Goal: Check status: Check status

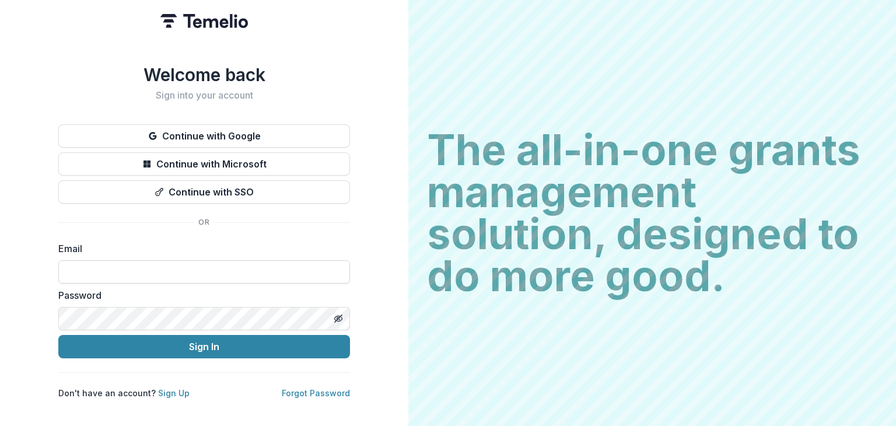
click at [148, 269] on input at bounding box center [204, 271] width 292 height 23
type input "**********"
click at [58, 335] on button "Sign In" at bounding box center [204, 346] width 292 height 23
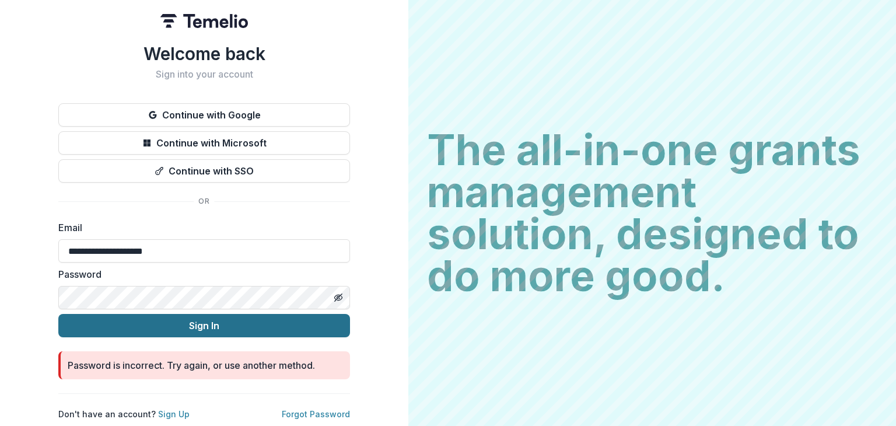
click at [275, 314] on button "Sign In" at bounding box center [204, 325] width 292 height 23
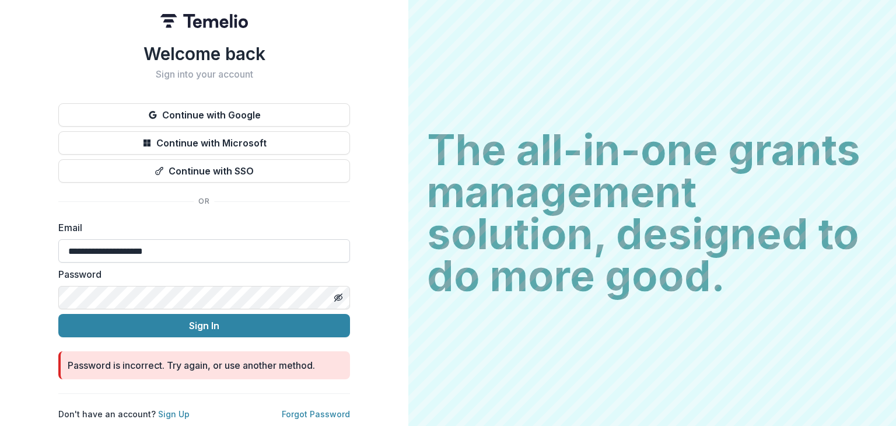
click at [169, 241] on form "**********" at bounding box center [204, 299] width 292 height 159
click at [334, 293] on icon "Toggle password visibility" at bounding box center [338, 297] width 9 height 9
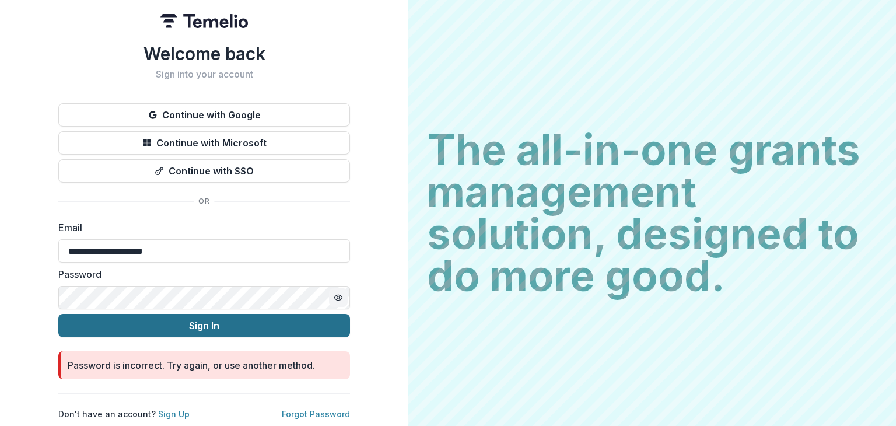
click at [236, 314] on button "Sign In" at bounding box center [204, 325] width 292 height 23
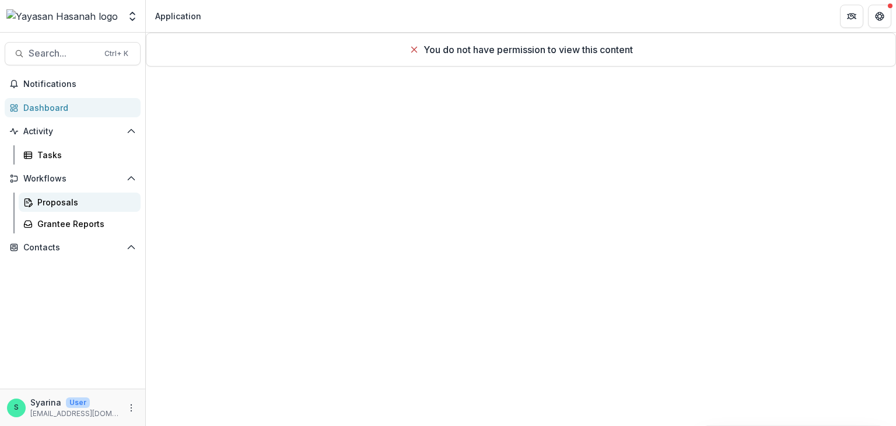
click at [73, 202] on div "Proposals" at bounding box center [84, 202] width 94 height 12
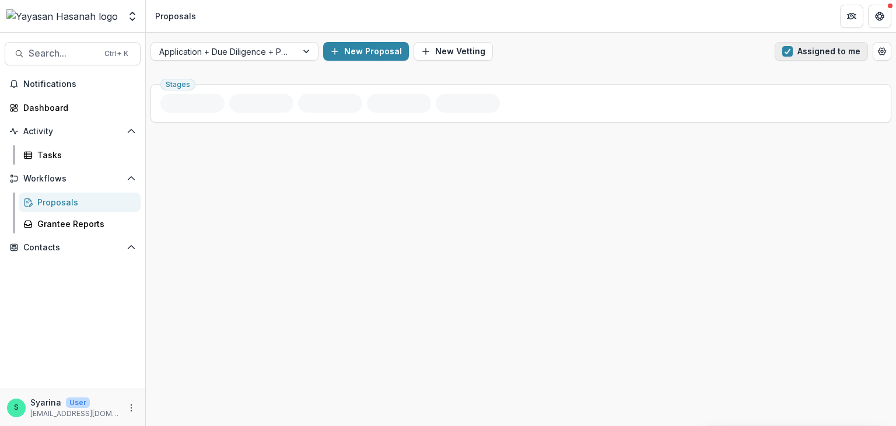
click at [791, 55] on span "button" at bounding box center [787, 51] width 10 height 10
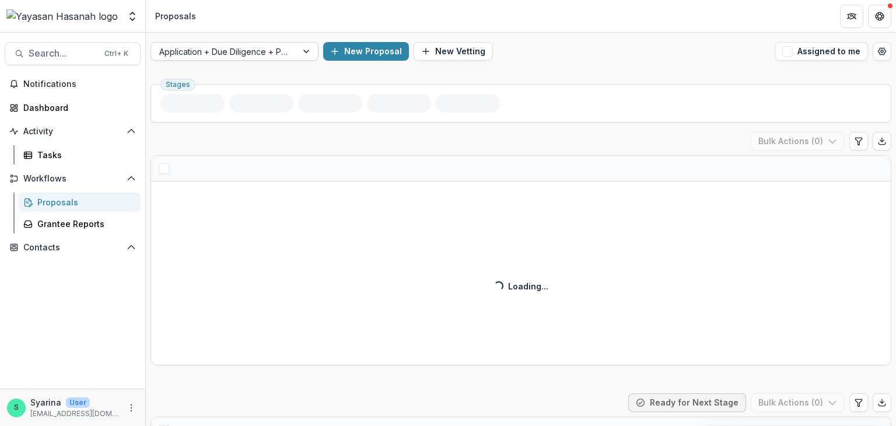
click at [300, 54] on div at bounding box center [307, 51] width 21 height 17
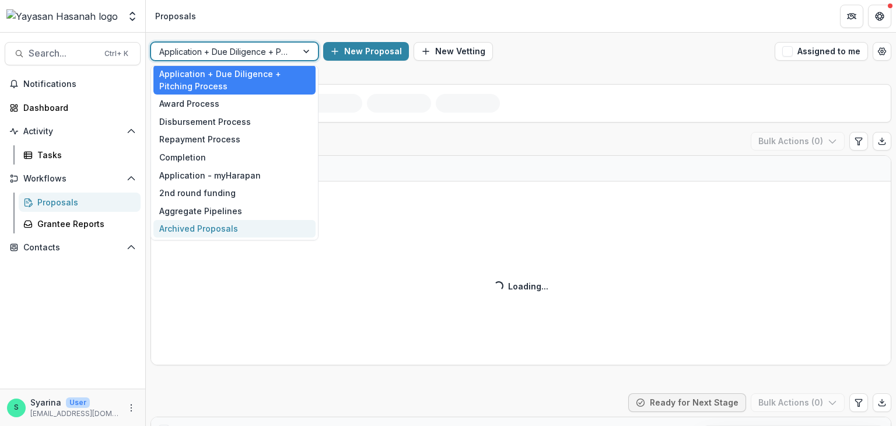
scroll to position [3, 0]
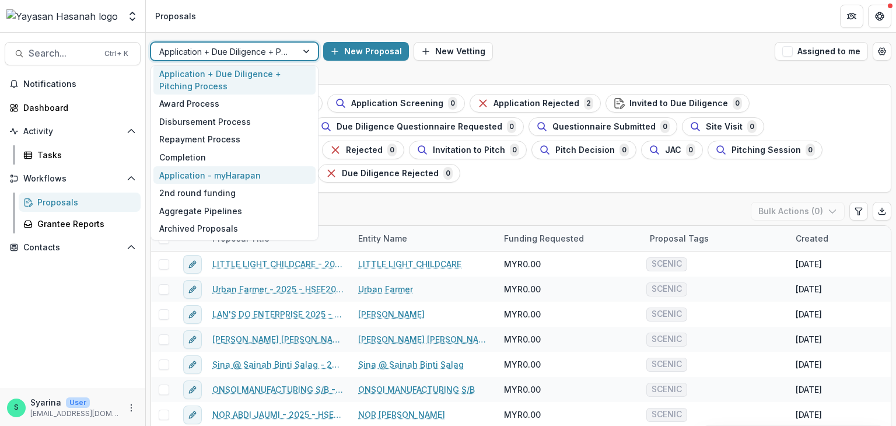
click at [208, 174] on div "Application - myHarapan" at bounding box center [234, 175] width 162 height 18
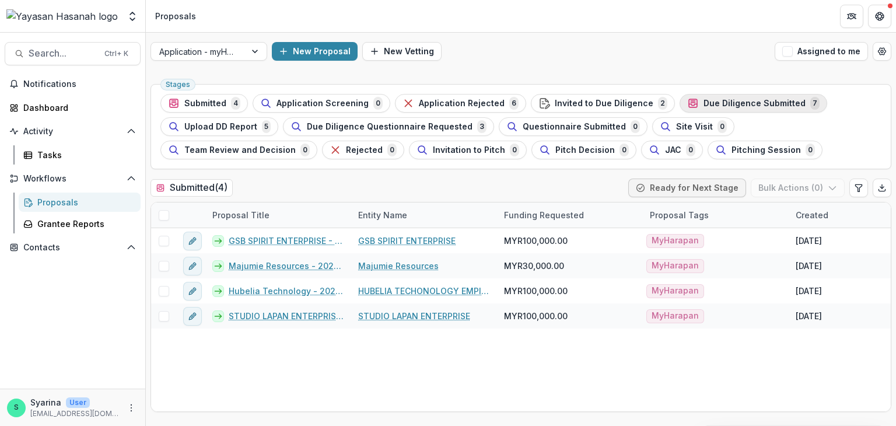
click at [718, 106] on span "Due Diligence Submitted" at bounding box center [754, 104] width 102 height 10
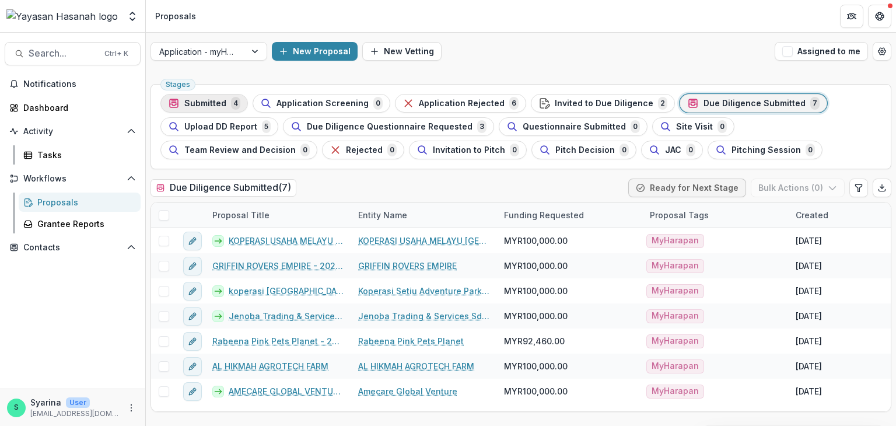
click at [219, 103] on span "Submitted" at bounding box center [205, 104] width 42 height 10
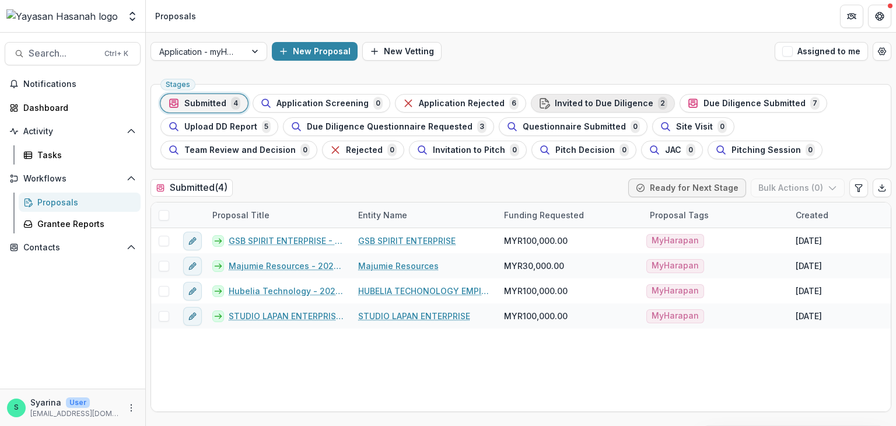
click at [565, 107] on span "Invited to Due Diligence" at bounding box center [604, 104] width 99 height 10
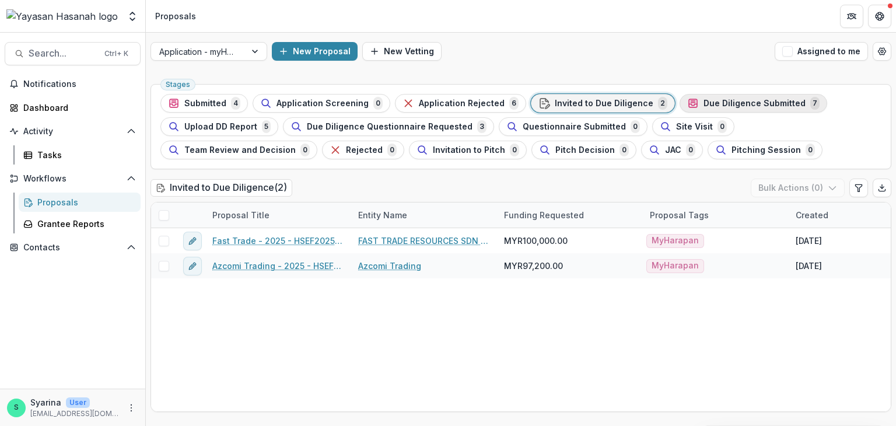
click at [737, 94] on button "Due Diligence Submitted 7" at bounding box center [753, 103] width 148 height 19
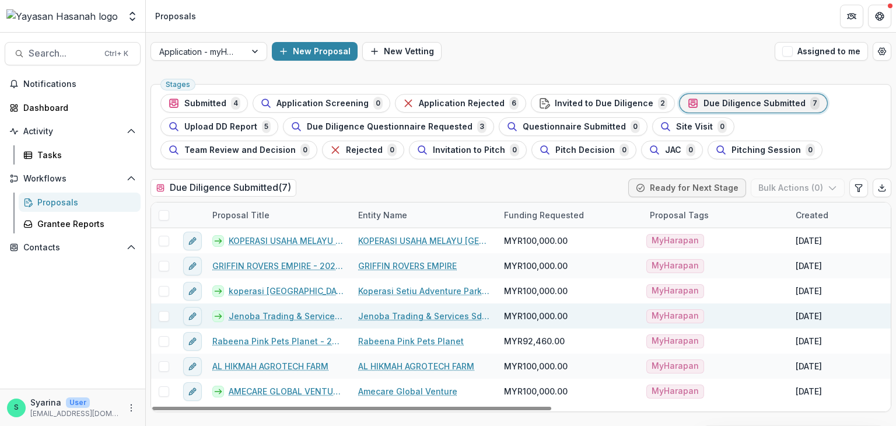
click at [306, 313] on link "Jenoba Trading & Services Sdn Bhd - 2025 - HSEF2025 - myHarapan" at bounding box center [286, 316] width 115 height 12
